Goal: Task Accomplishment & Management: Manage account settings

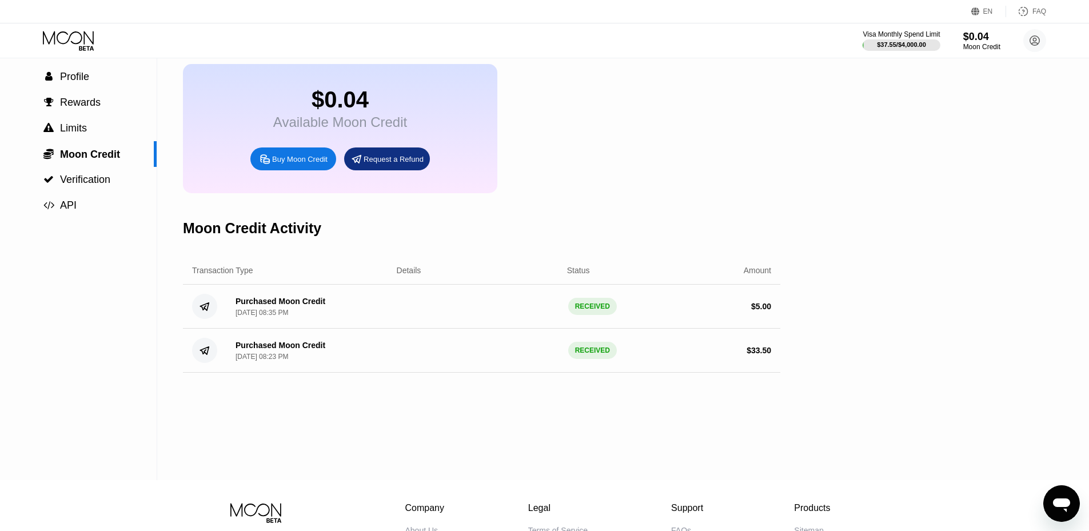
scroll to position [175, 0]
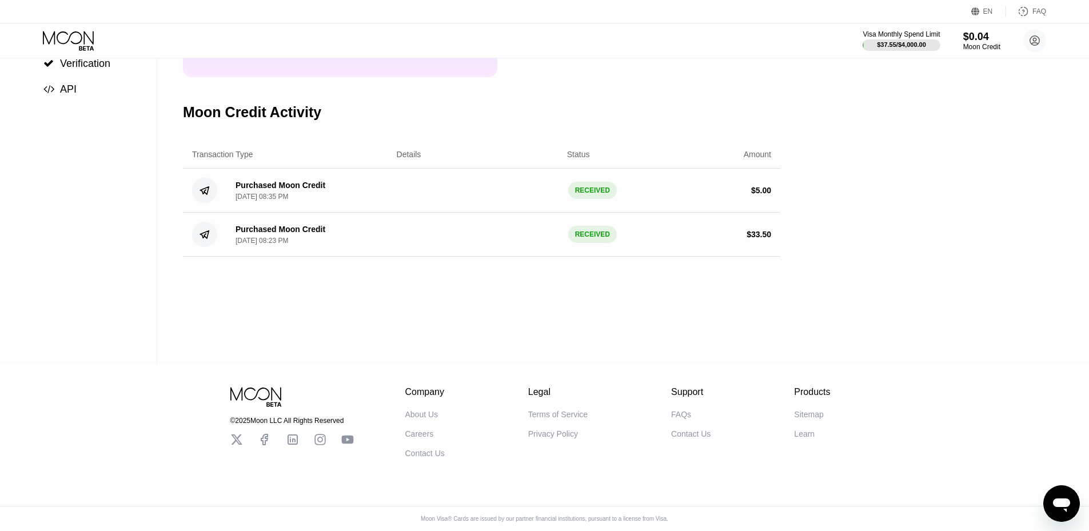
drag, startPoint x: 800, startPoint y: 215, endPoint x: 535, endPoint y: 390, distance: 317.2
drag, startPoint x: 207, startPoint y: 354, endPoint x: 205, endPoint y: 501, distance: 147.5
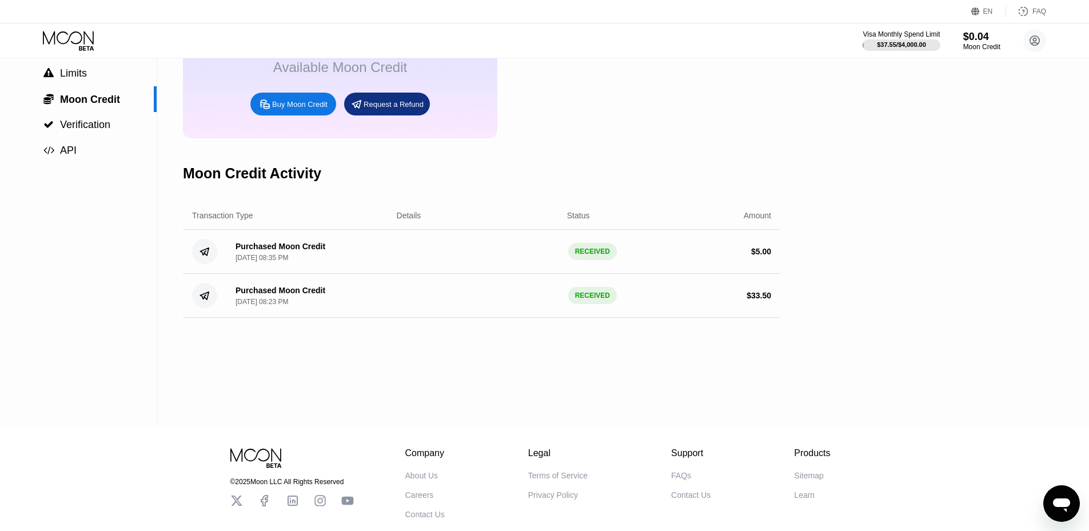
scroll to position [0, 0]
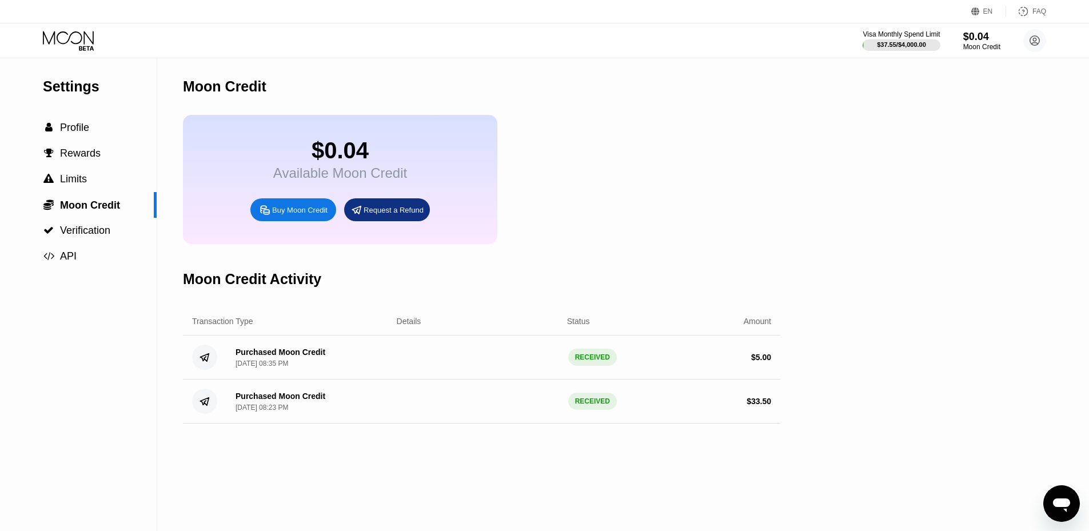
drag, startPoint x: 162, startPoint y: 466, endPoint x: 379, endPoint y: 184, distance: 355.8
click at [88, 130] on span "Profile" at bounding box center [74, 127] width 29 height 11
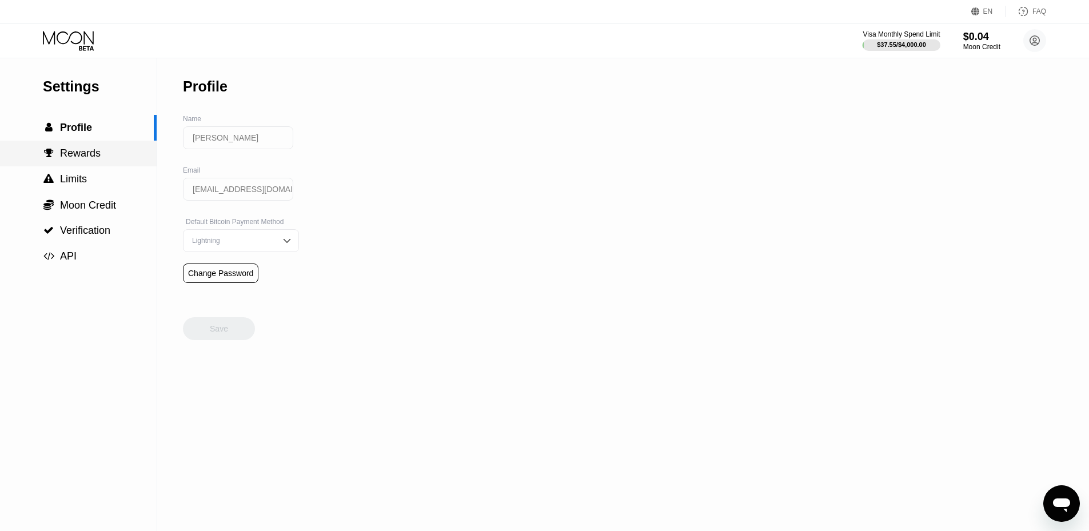
click at [122, 166] on div " Rewards" at bounding box center [78, 154] width 157 height 26
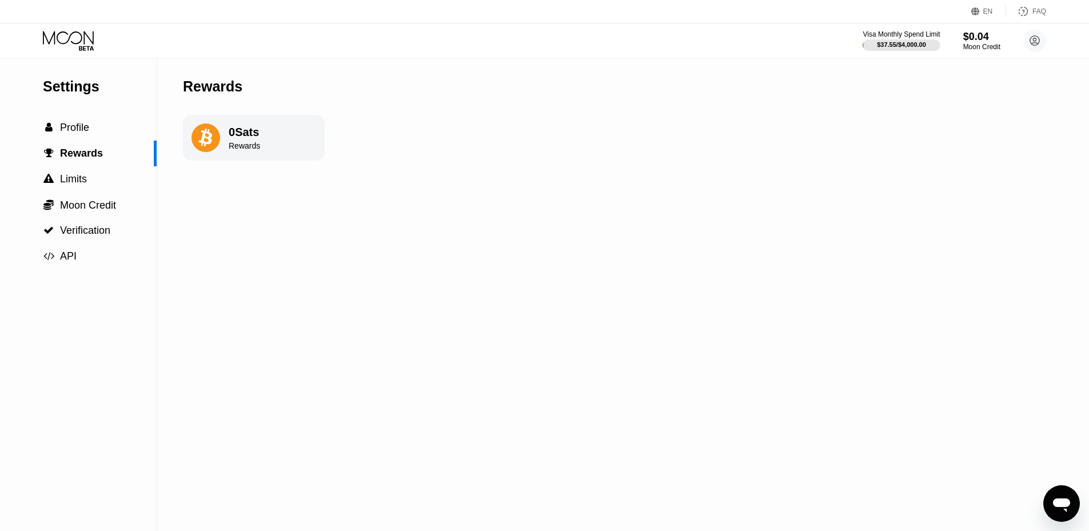
click at [79, 52] on div "Visa Monthly Spend Limit $37.55 / $4,000.00 $0.04 Moon Credit Andrew Wang andre…" at bounding box center [544, 40] width 1089 height 34
click at [83, 44] on icon at bounding box center [69, 41] width 53 height 20
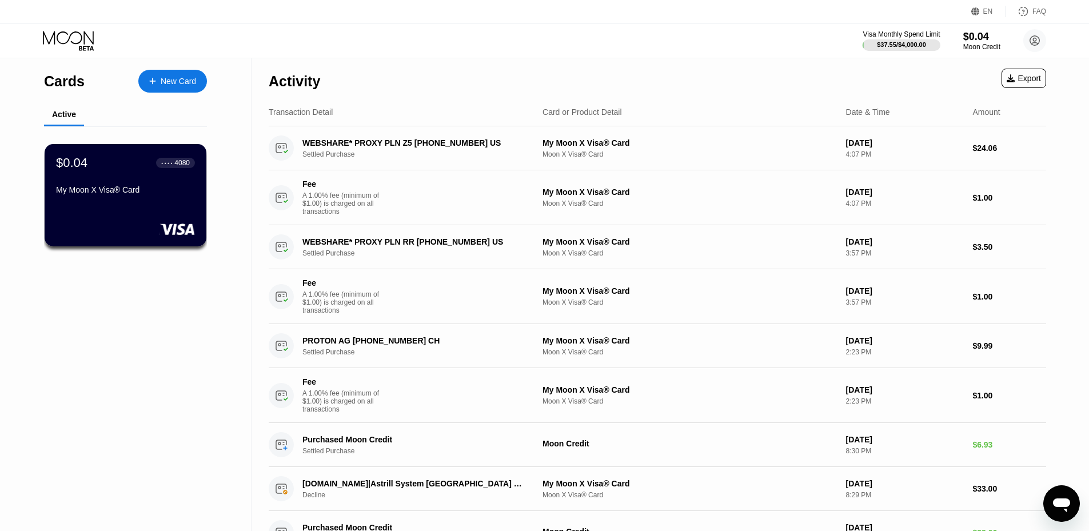
click at [56, 458] on div "Cards New Card Active $0.04 ● ● ● ● 4080 My Moon X Visa® Card" at bounding box center [125, 306] width 251 height 497
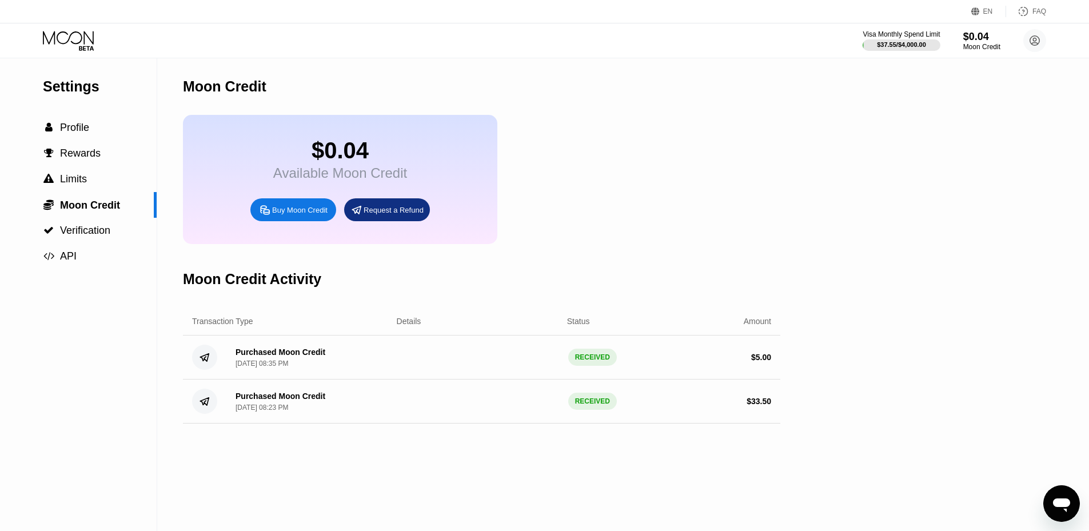
click at [98, 89] on div "Settings" at bounding box center [100, 86] width 114 height 17
click at [86, 38] on icon at bounding box center [69, 41] width 53 height 20
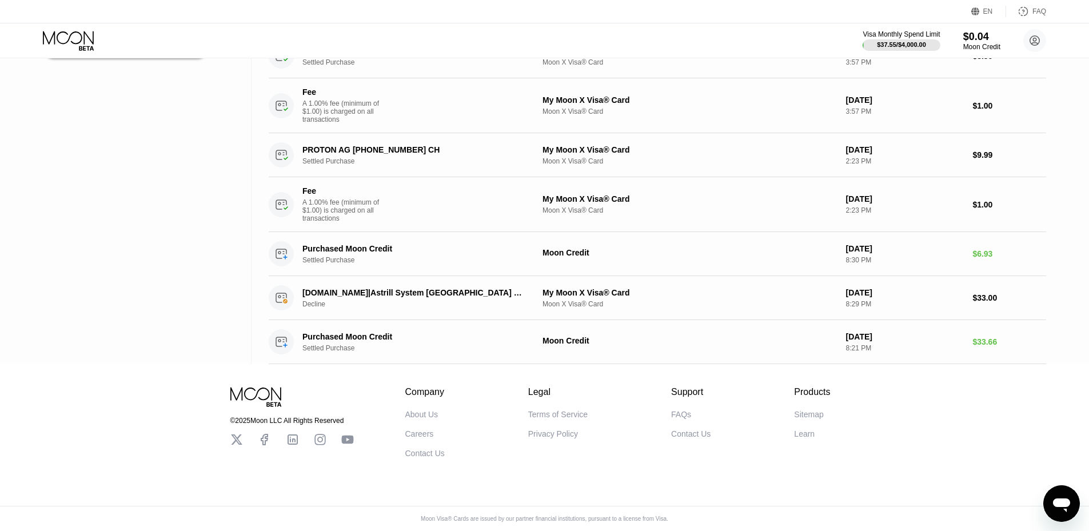
scroll to position [217, 0]
drag, startPoint x: 581, startPoint y: 256, endPoint x: 602, endPoint y: 393, distance: 138.1
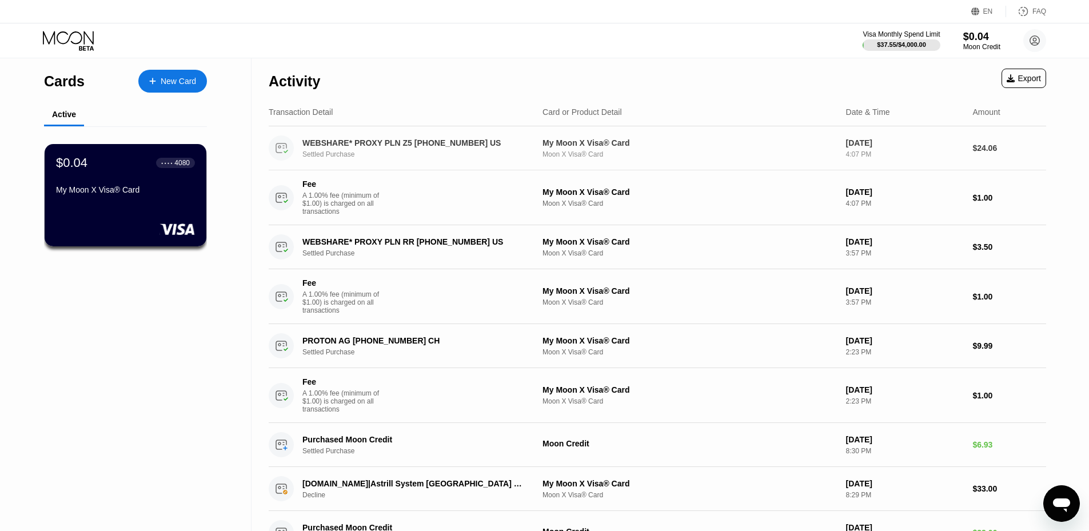
drag, startPoint x: 810, startPoint y: 221, endPoint x: 689, endPoint y: 108, distance: 165.8
